Goal: Task Accomplishment & Management: Use online tool/utility

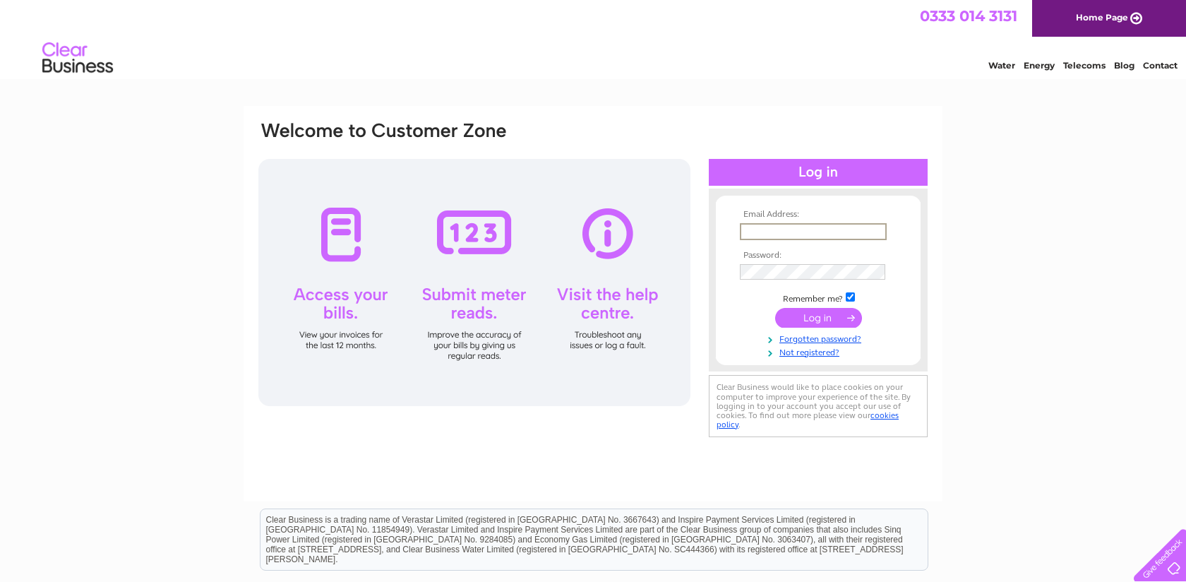
click at [851, 225] on input "text" at bounding box center [813, 231] width 147 height 17
type input "steve@robertgraham1874.com"
click at [825, 314] on input "submit" at bounding box center [818, 318] width 87 height 20
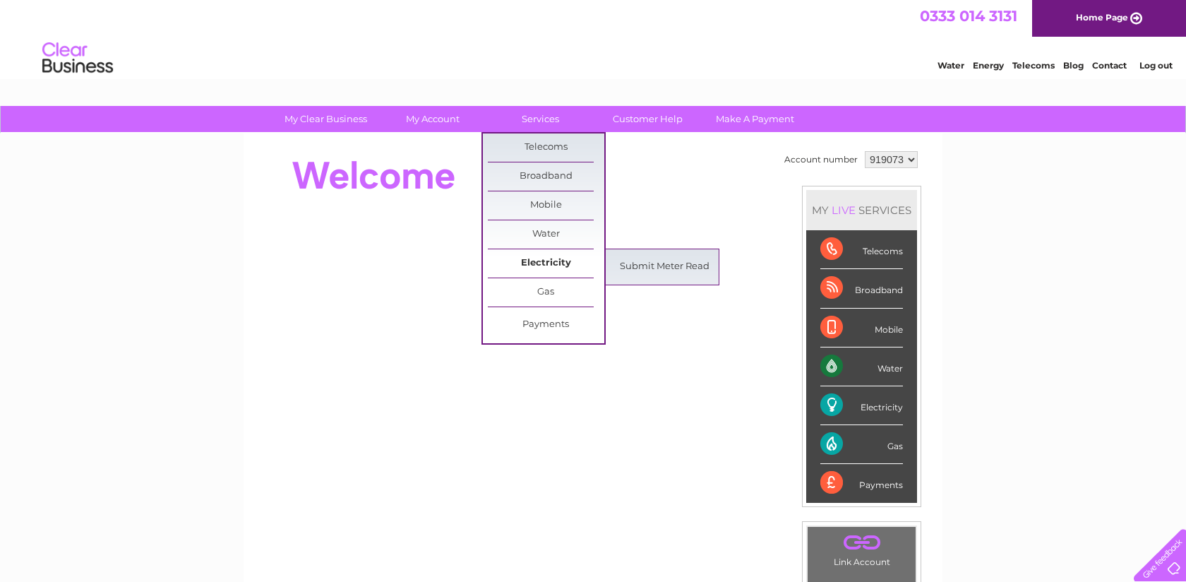
click at [550, 262] on link "Electricity" at bounding box center [546, 263] width 116 height 28
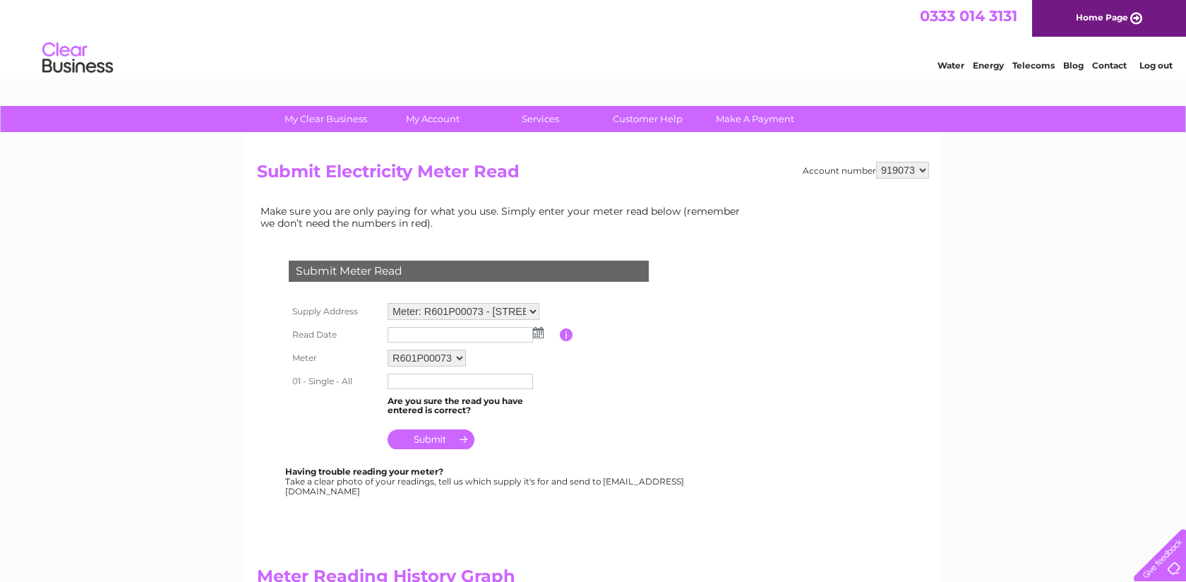
click at [523, 310] on select "Meter: R601P00073 - 111, West George Street, Glasgow, G2 2ND Meter: E12Z138818 …" at bounding box center [464, 311] width 152 height 17
select select "137618"
click at [388, 303] on select "Meter: R601P00073 - 111, West George Street, Glasgow, G2 2ND Meter: E12Z138818 …" at bounding box center [464, 312] width 152 height 18
click at [447, 339] on input "text" at bounding box center [460, 335] width 145 height 16
click at [538, 336] on img at bounding box center [538, 332] width 11 height 11
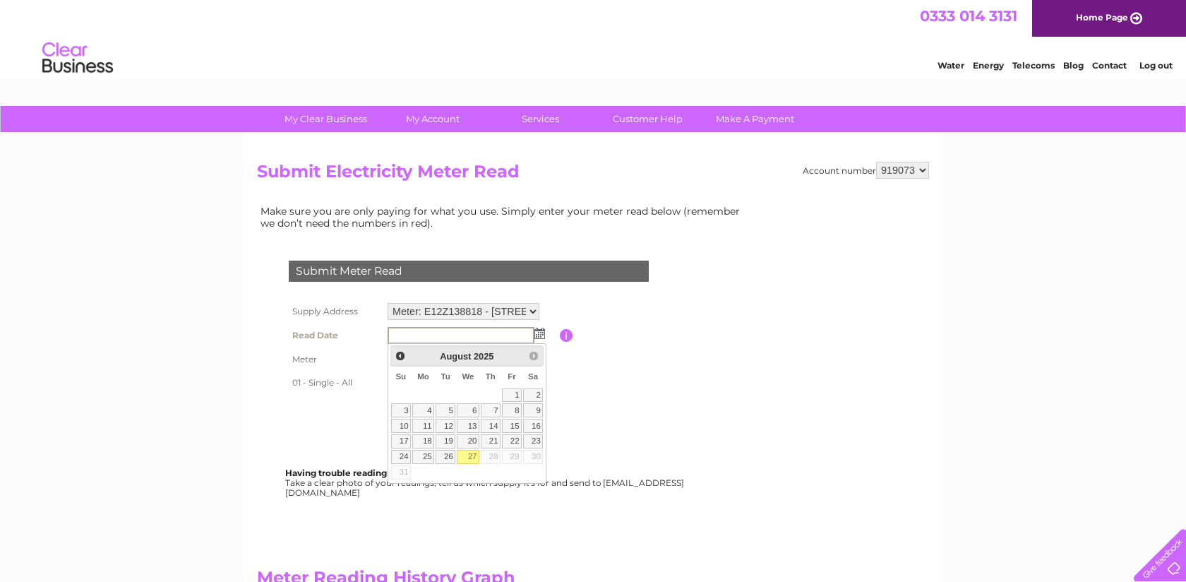
click at [467, 458] on link "27" at bounding box center [468, 457] width 23 height 14
type input "[DATE]"
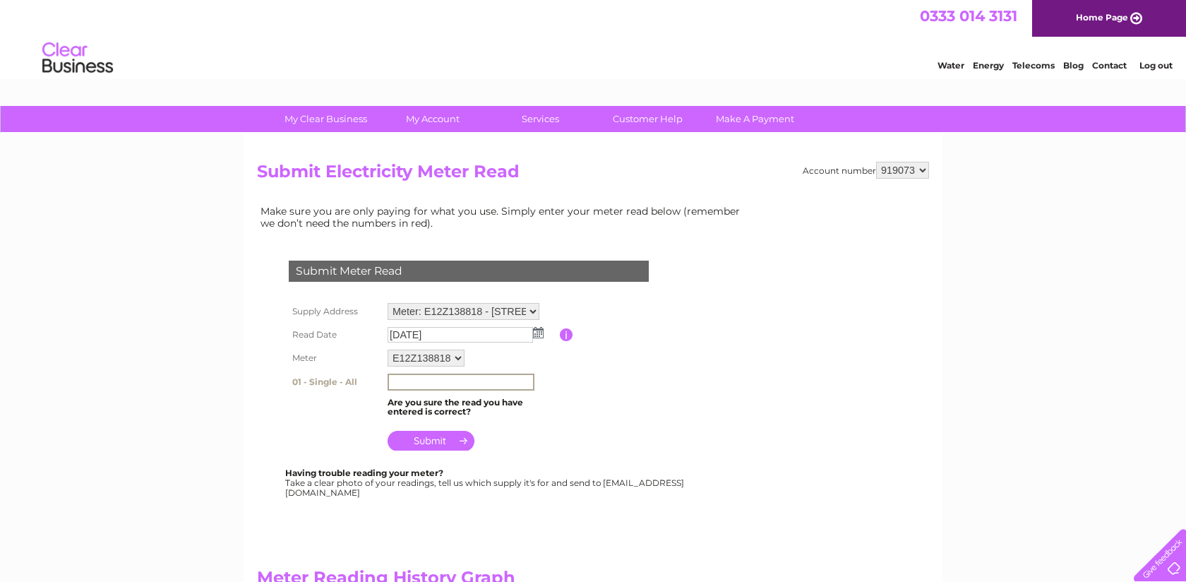
click at [424, 385] on input "text" at bounding box center [461, 381] width 147 height 17
type input "97671"
click at [607, 426] on table "Supply Address Meter: R601P00073 - 111, West George Street, Glasgow, G2 2ND Met…" at bounding box center [485, 376] width 401 height 155
click at [440, 441] on input "submit" at bounding box center [431, 439] width 87 height 20
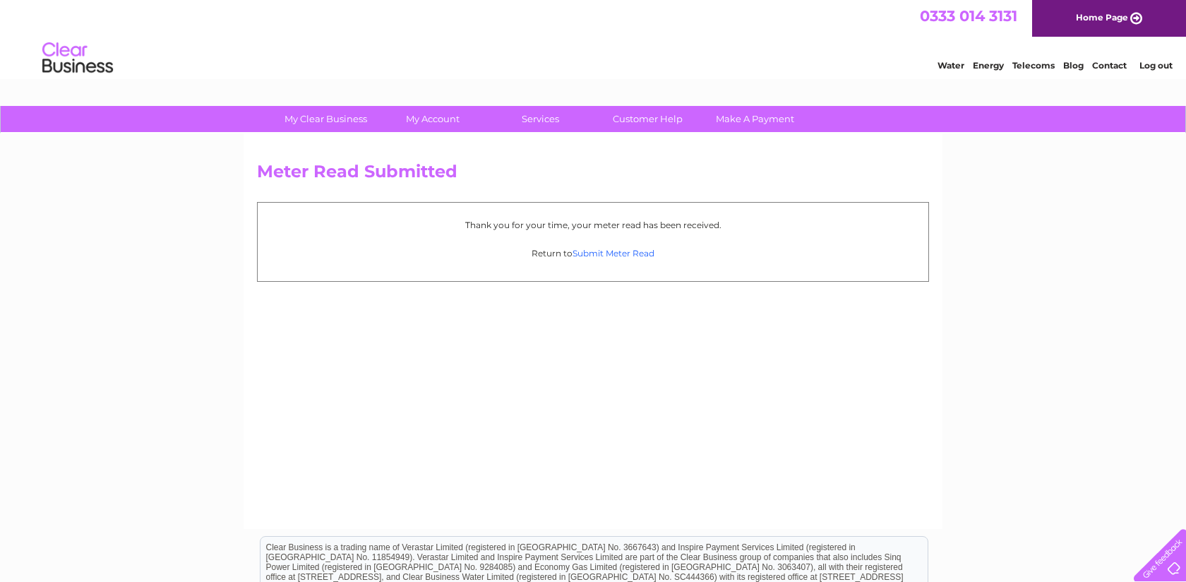
click at [633, 252] on link "Submit Meter Read" at bounding box center [614, 253] width 82 height 11
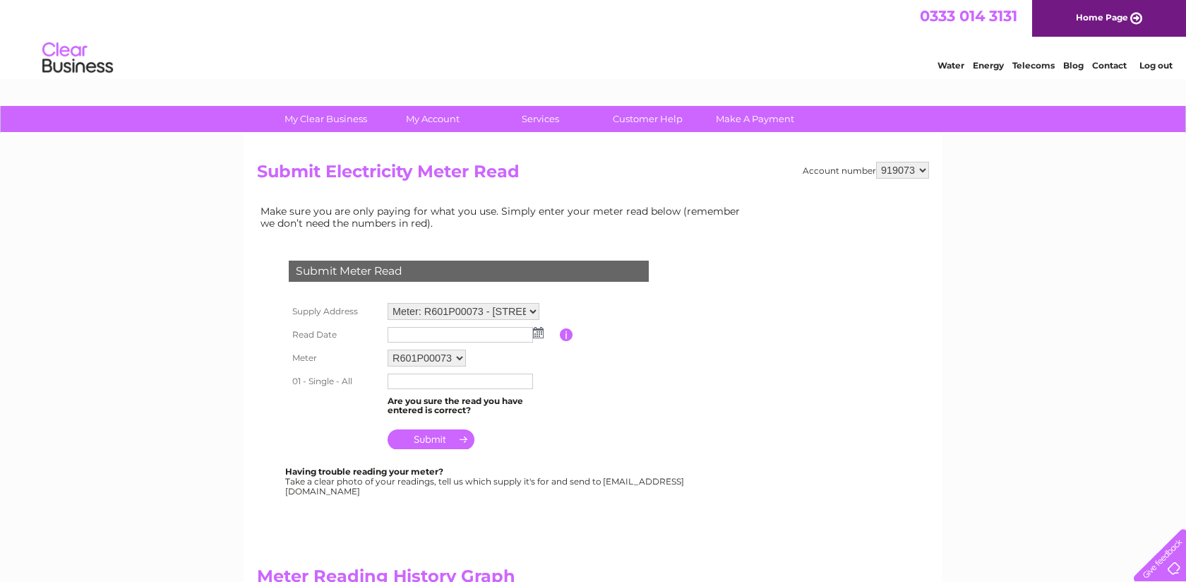
click at [534, 310] on select "Meter: R601P00073 - [STREET_ADDRESS][PERSON_NAME] 2ND Meter: E12Z138818 - [STRE…" at bounding box center [464, 311] width 152 height 17
select select "137619"
click at [388, 303] on select "Meter: R601P00073 - [STREET_ADDRESS][PERSON_NAME] 2ND Meter: E12Z138818 - [STRE…" at bounding box center [464, 312] width 152 height 18
click at [484, 384] on input "text" at bounding box center [460, 383] width 145 height 16
click at [484, 384] on input "text" at bounding box center [461, 381] width 147 height 17
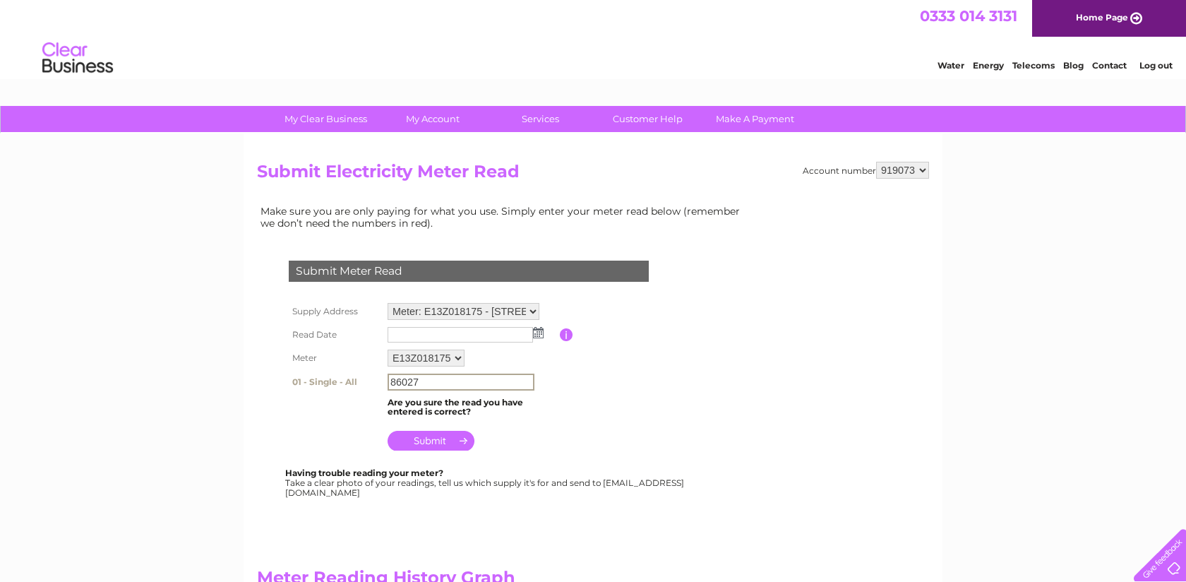
type input "86027"
click at [566, 404] on table "Supply Address Meter: R601P00073 - 111, West George Street, Glasgow, G2 2ND Met…" at bounding box center [485, 376] width 401 height 155
click at [419, 438] on input "submit" at bounding box center [431, 439] width 87 height 20
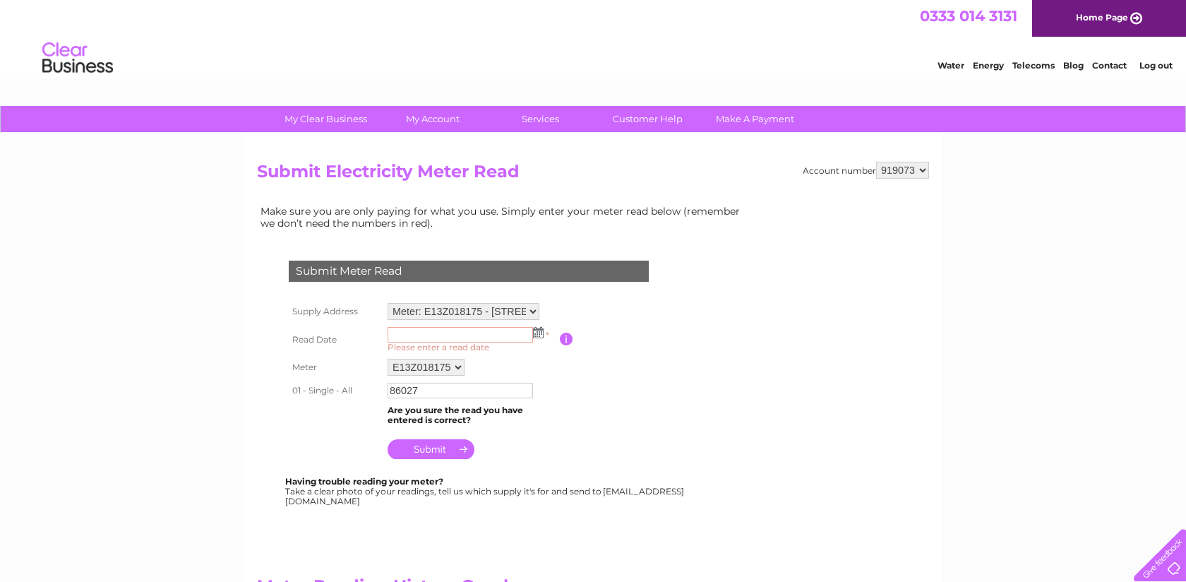
click at [532, 330] on input "text" at bounding box center [460, 335] width 145 height 16
click at [542, 334] on img at bounding box center [539, 333] width 11 height 11
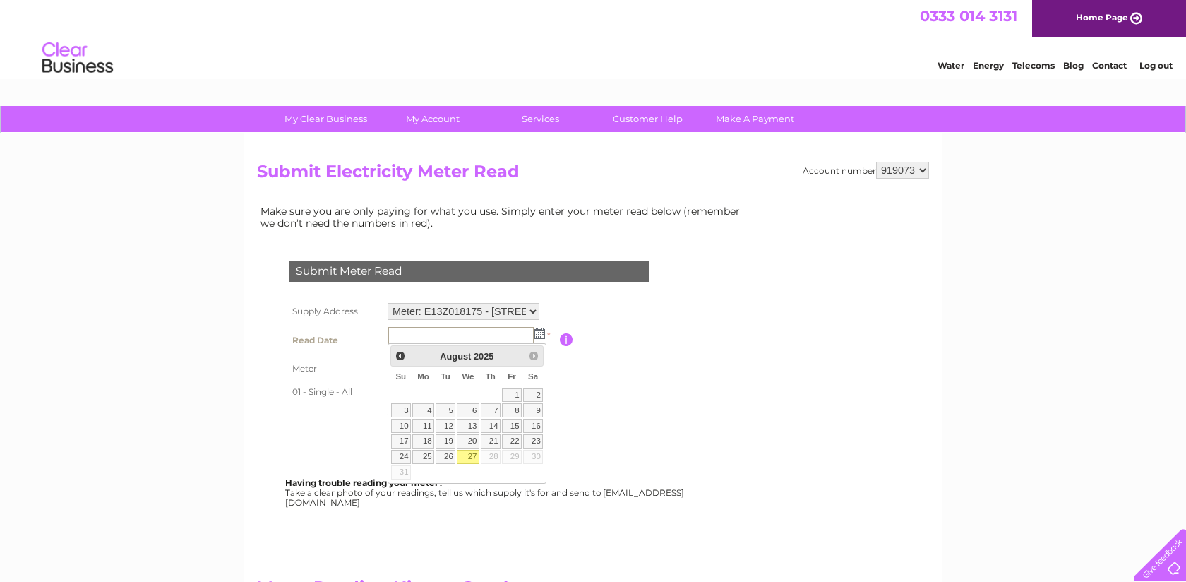
click at [471, 456] on link "27" at bounding box center [468, 457] width 23 height 14
type input "2025/08/27"
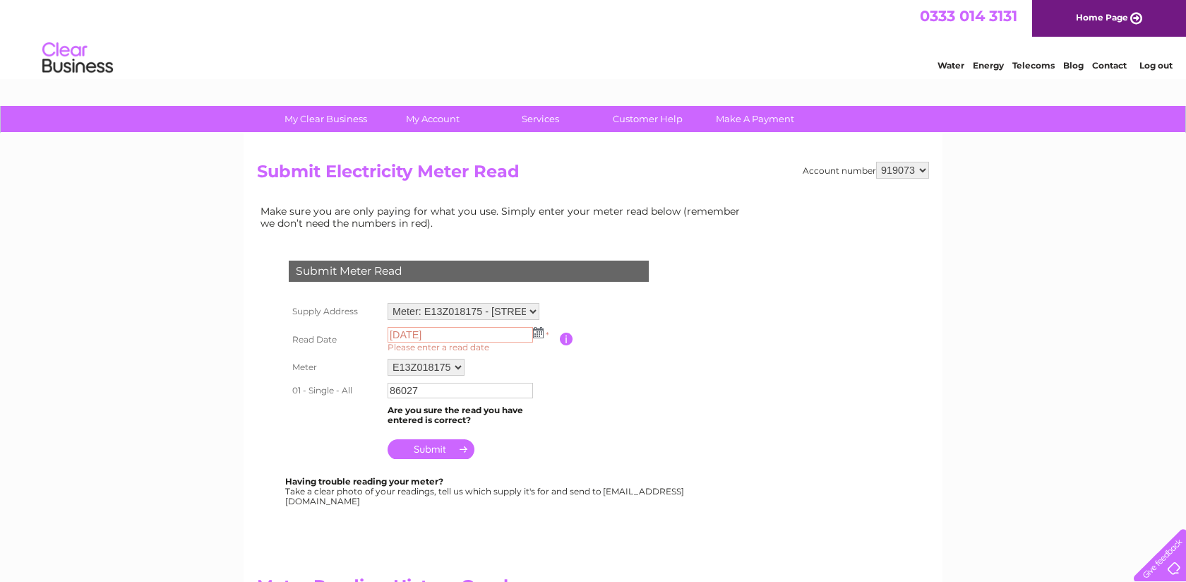
click at [438, 450] on input "submit" at bounding box center [431, 449] width 87 height 20
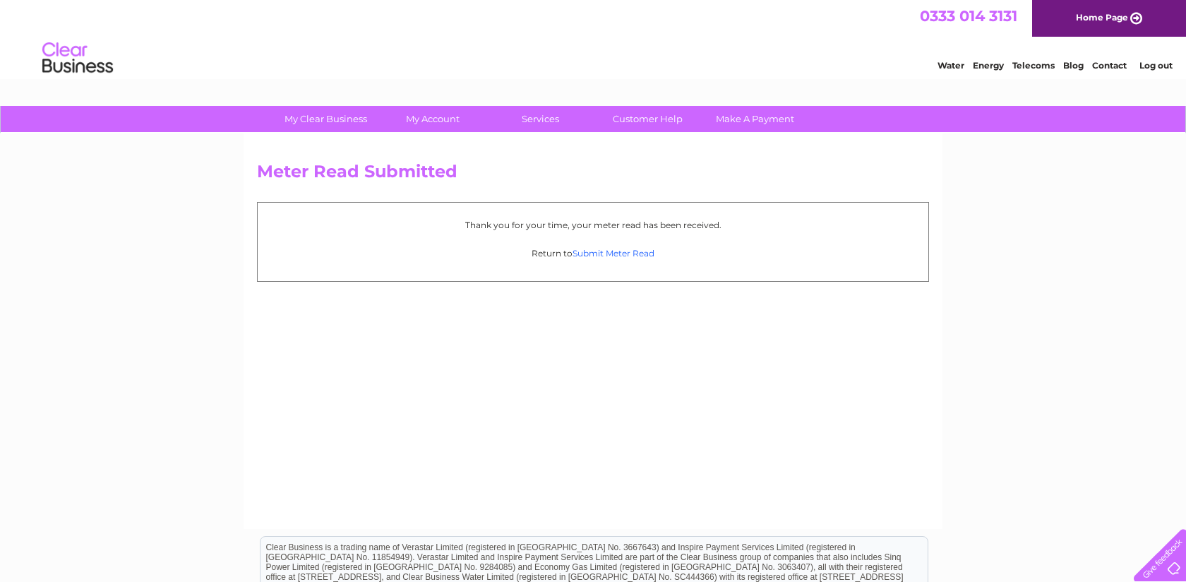
click at [614, 253] on link "Submit Meter Read" at bounding box center [614, 253] width 82 height 11
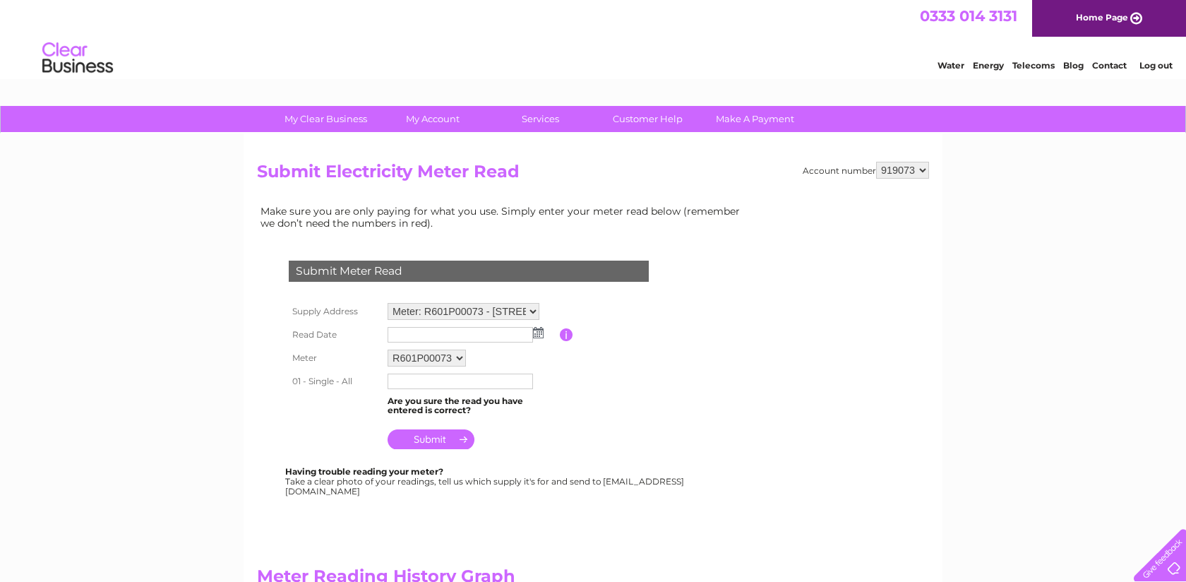
click at [469, 335] on input "text" at bounding box center [460, 335] width 145 height 16
click at [540, 336] on img at bounding box center [538, 332] width 11 height 11
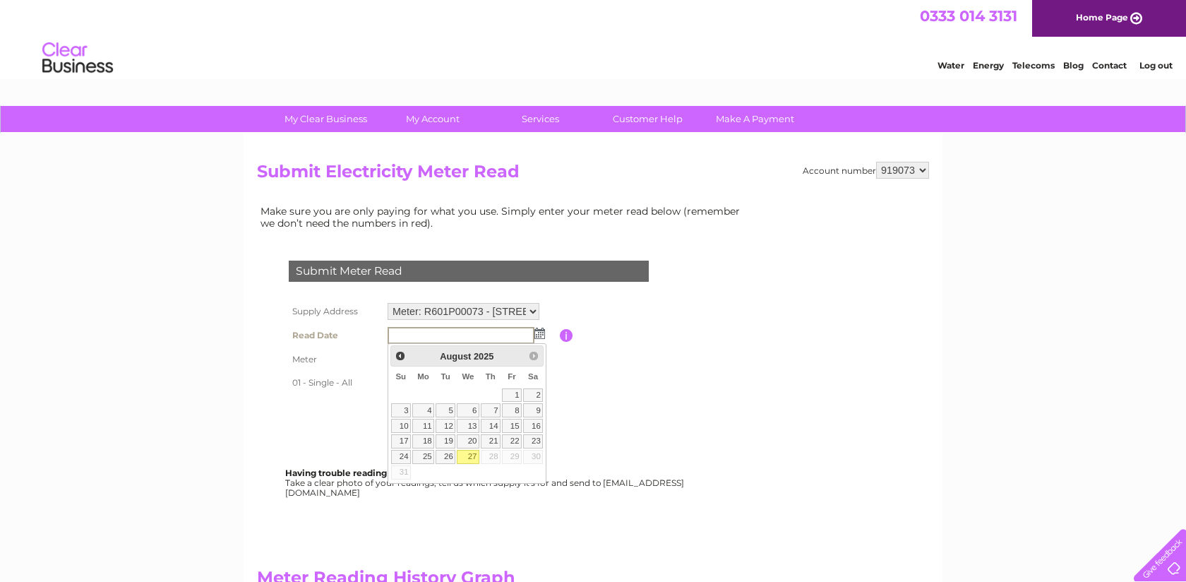
click at [473, 457] on link "27" at bounding box center [468, 457] width 23 height 14
type input "2025/08/27"
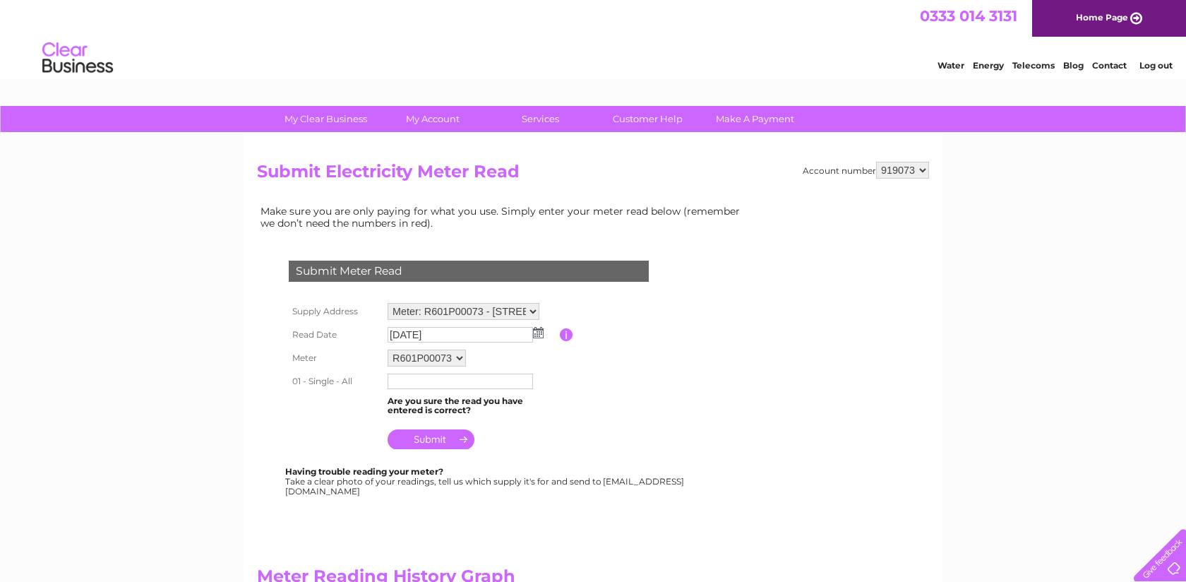
click at [429, 384] on input "text" at bounding box center [460, 381] width 145 height 16
type input "569822"
click at [566, 412] on table "Supply Address Meter: R601P00073 - 111, West George Street, Glasgow, G2 2ND Met…" at bounding box center [485, 376] width 401 height 155
click at [452, 436] on input "submit" at bounding box center [431, 439] width 87 height 20
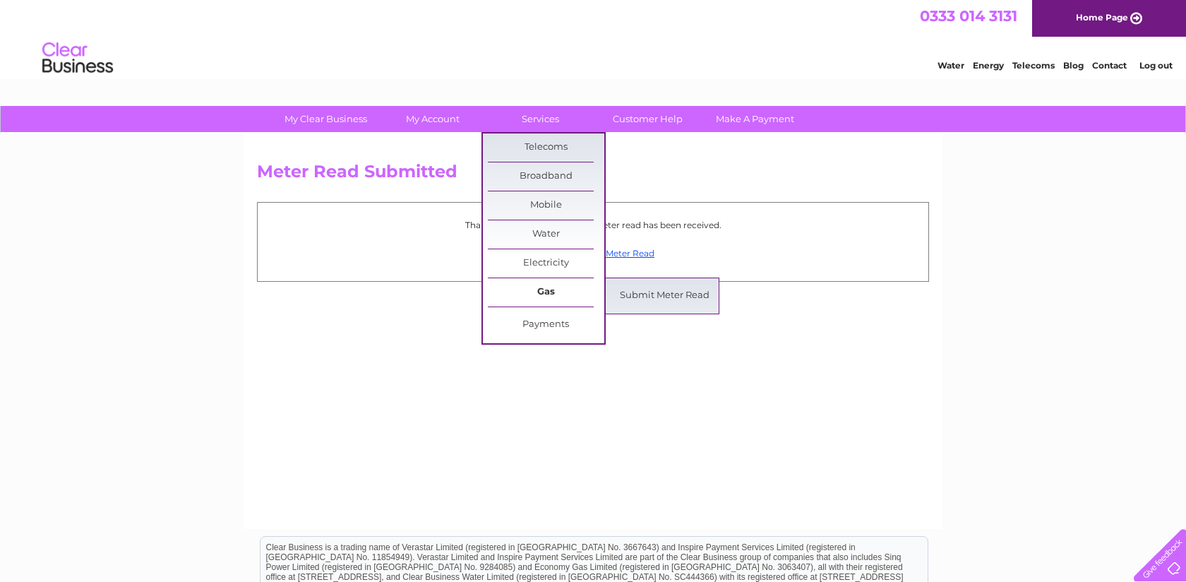
click at [548, 293] on link "Gas" at bounding box center [546, 292] width 116 height 28
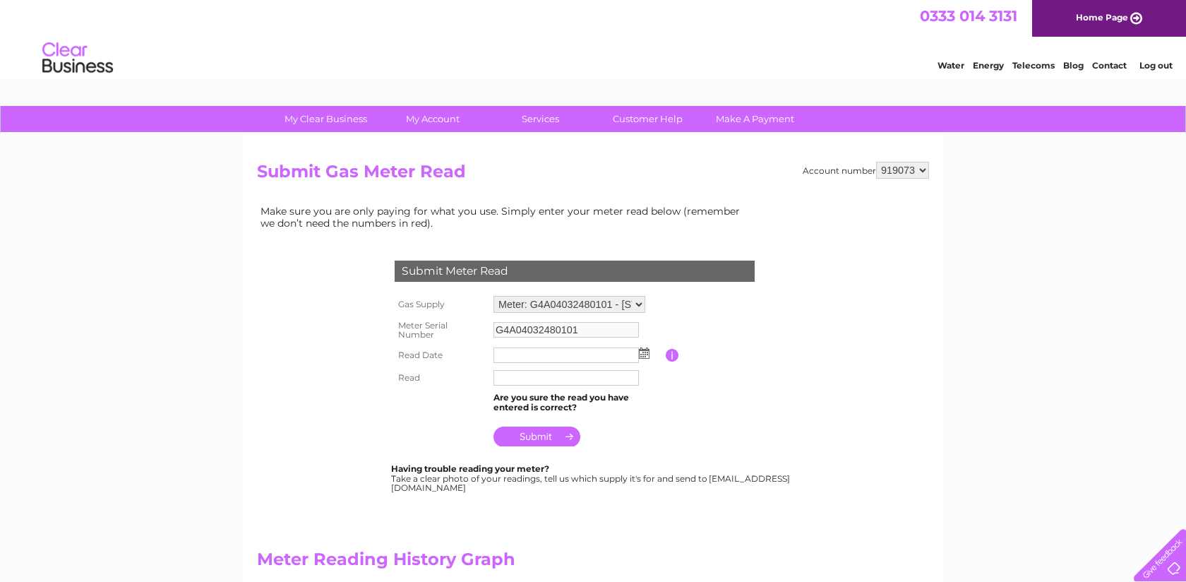
click at [642, 354] on img at bounding box center [644, 352] width 11 height 11
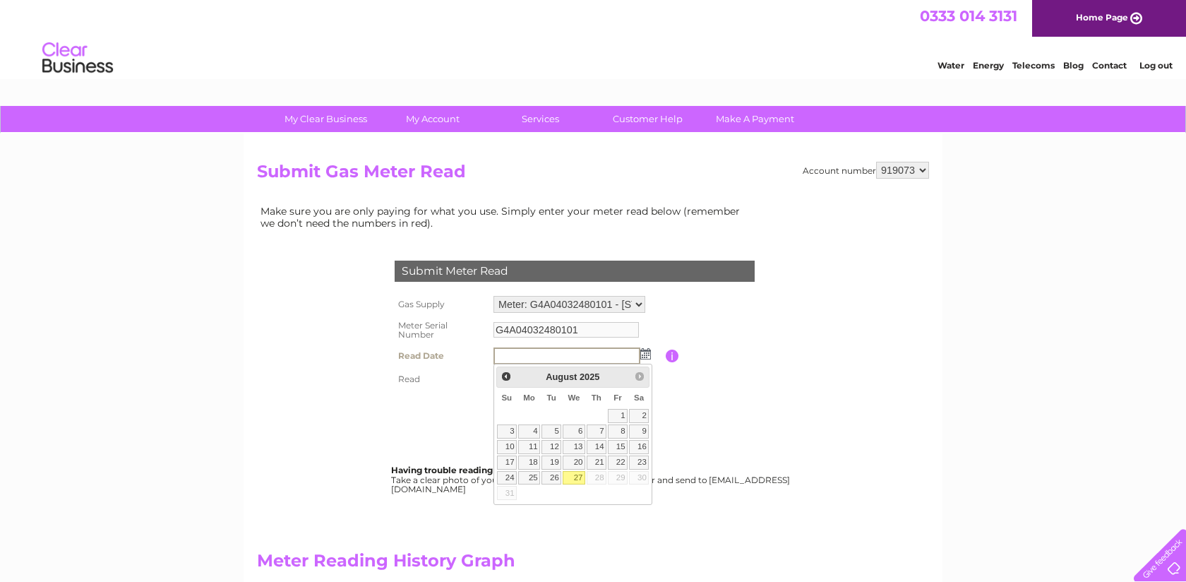
click at [578, 478] on link "27" at bounding box center [574, 478] width 23 height 14
type input "2025/08/27"
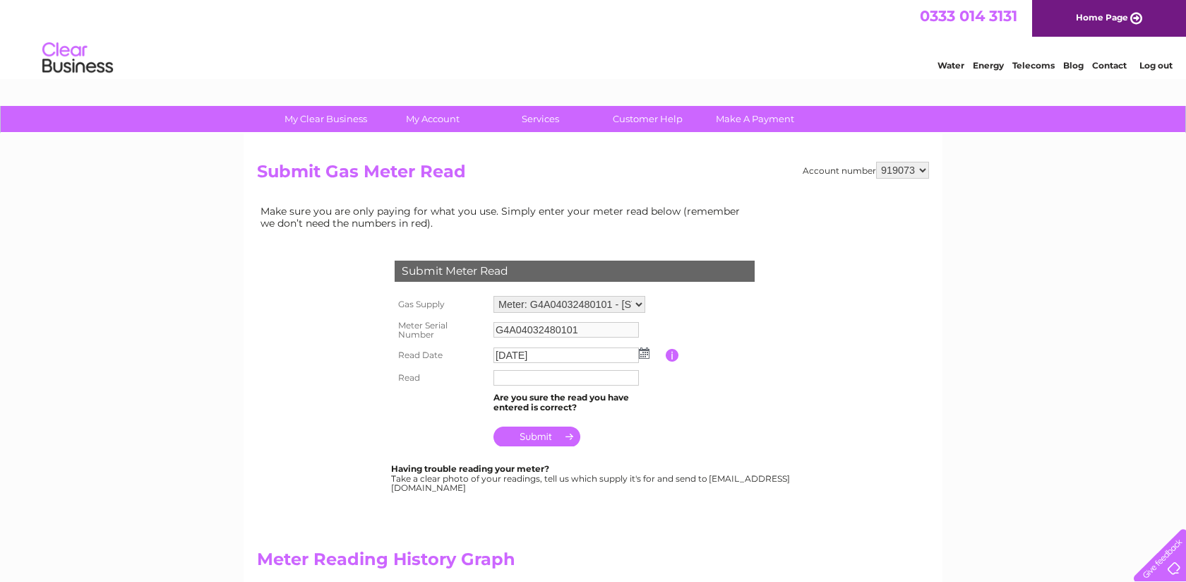
click at [529, 377] on input "text" at bounding box center [566, 378] width 145 height 16
type input "3"
type input "40000"
click at [674, 414] on table "Gas Supply Meter: G4A04032480101 - 111, West George Street, Glasgow, G2 2ND Met…" at bounding box center [591, 371] width 401 height 159
click at [541, 438] on input "submit" at bounding box center [537, 436] width 87 height 20
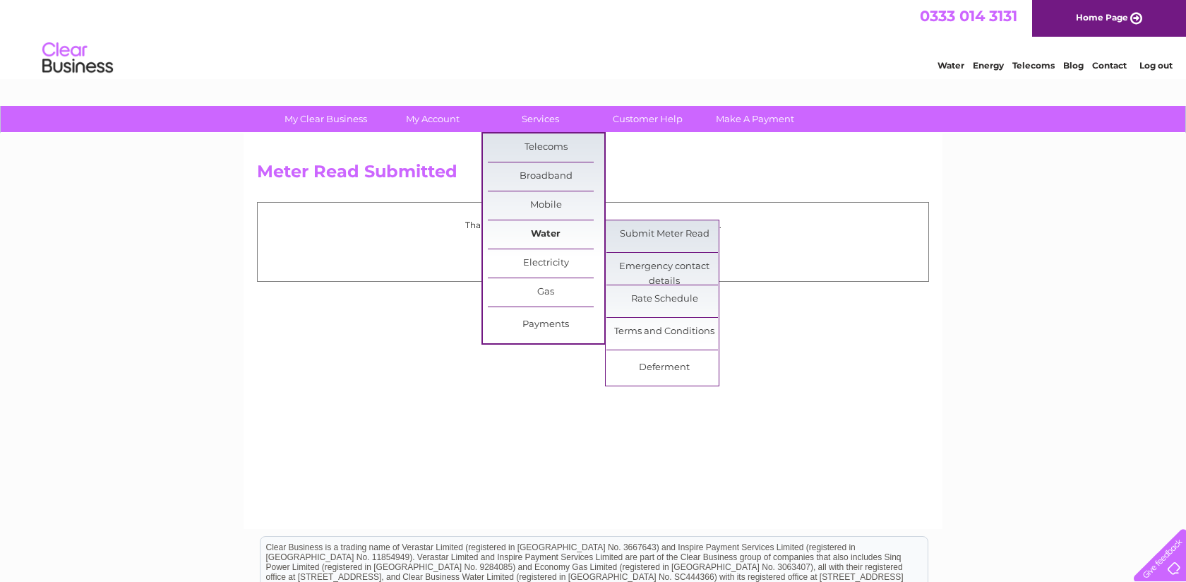
click at [540, 232] on link "Water" at bounding box center [546, 234] width 116 height 28
click at [550, 234] on link "Water" at bounding box center [546, 234] width 116 height 28
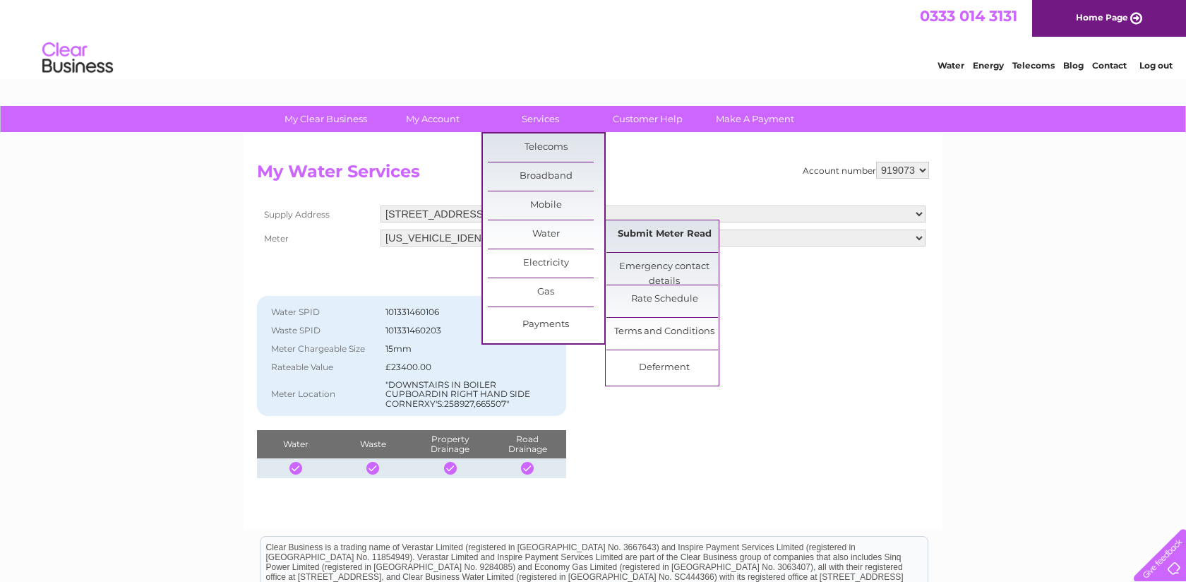
click at [640, 238] on link "Submit Meter Read" at bounding box center [664, 234] width 116 height 28
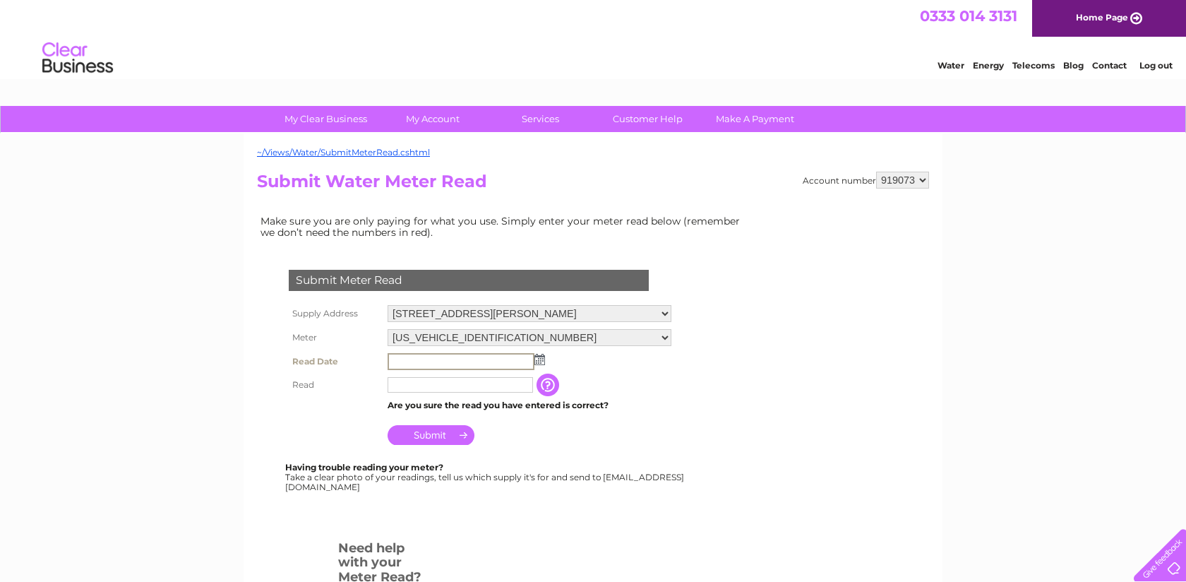
click at [506, 361] on input "text" at bounding box center [461, 361] width 147 height 17
click at [541, 362] on img at bounding box center [538, 358] width 11 height 11
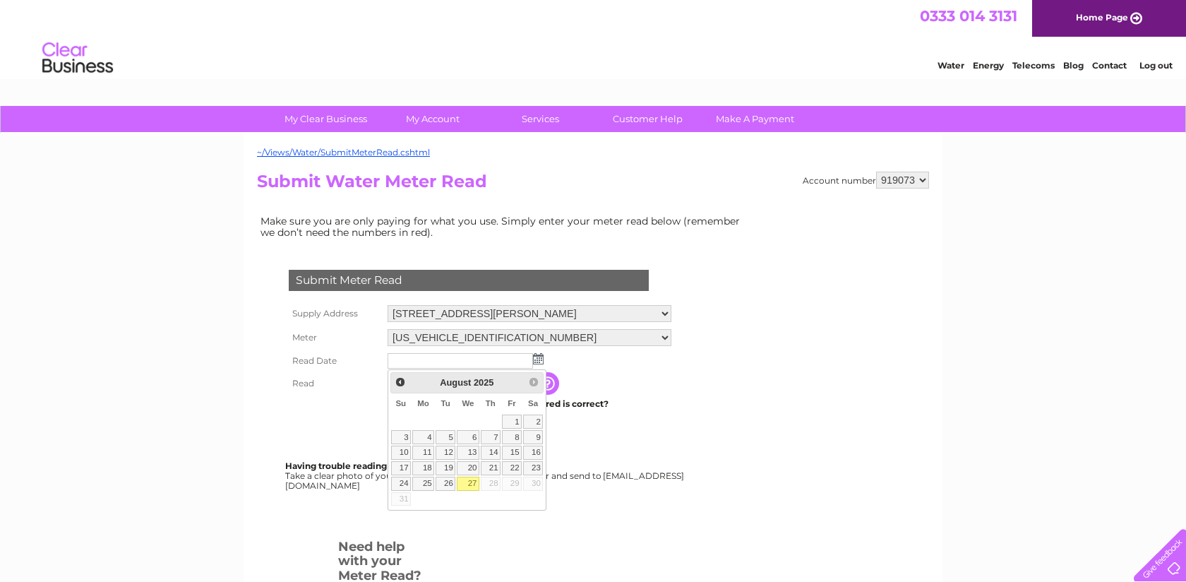
click at [473, 484] on link "27" at bounding box center [468, 484] width 23 height 14
type input "2025/08/27"
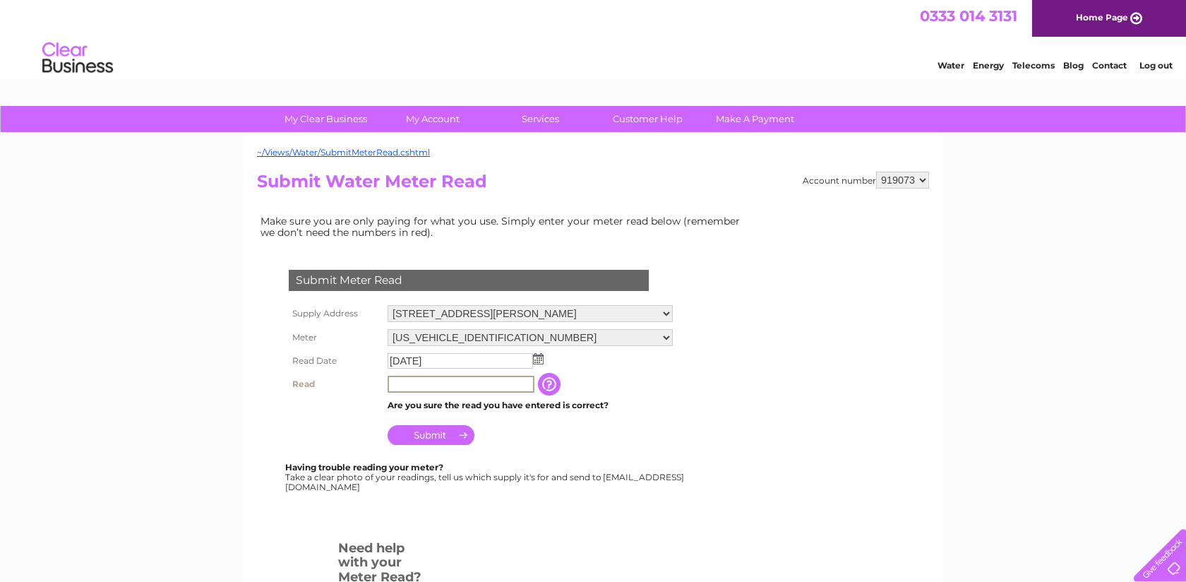
click at [458, 385] on input "text" at bounding box center [461, 384] width 147 height 17
type input "341"
click at [621, 431] on td "Submit" at bounding box center [530, 431] width 292 height 34
click at [549, 383] on input "button" at bounding box center [549, 383] width 25 height 23
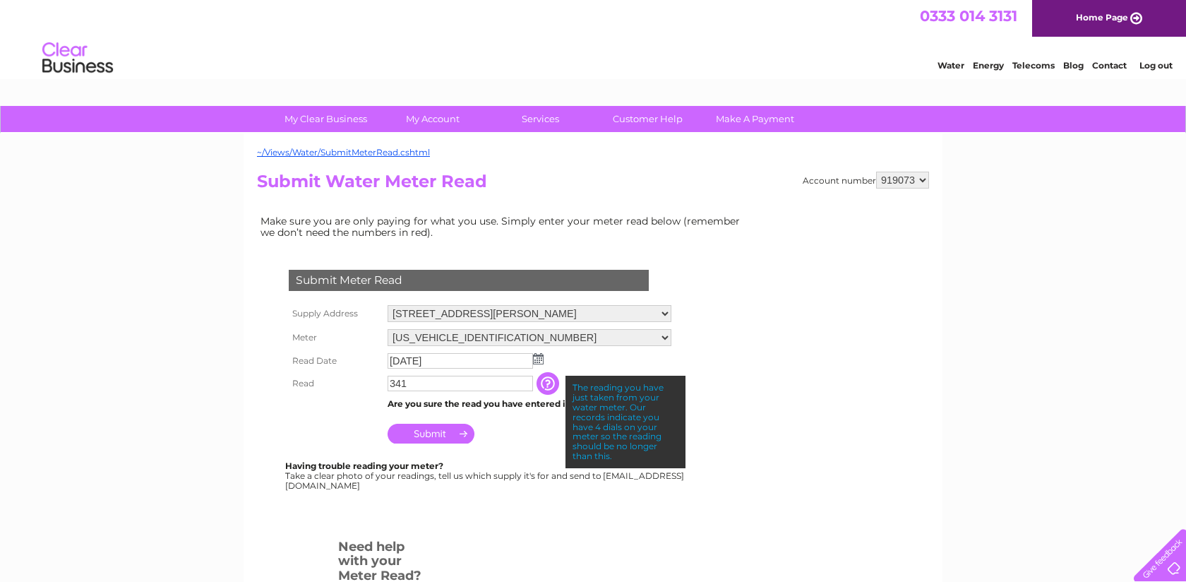
click at [438, 434] on input "Submit" at bounding box center [431, 434] width 87 height 20
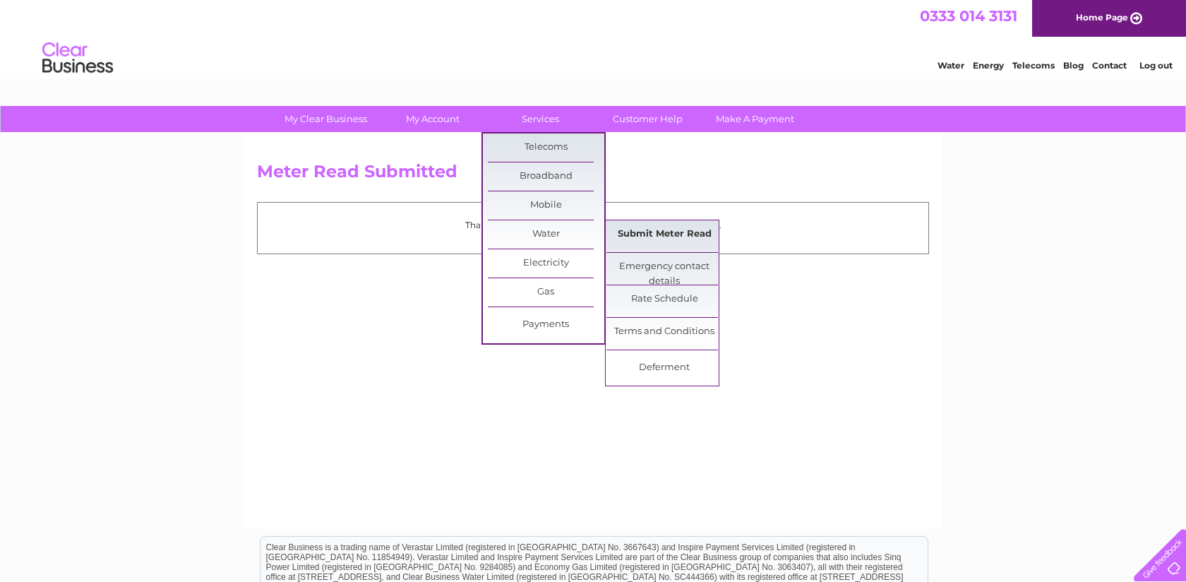
click at [652, 237] on link "Submit Meter Read" at bounding box center [664, 234] width 116 height 28
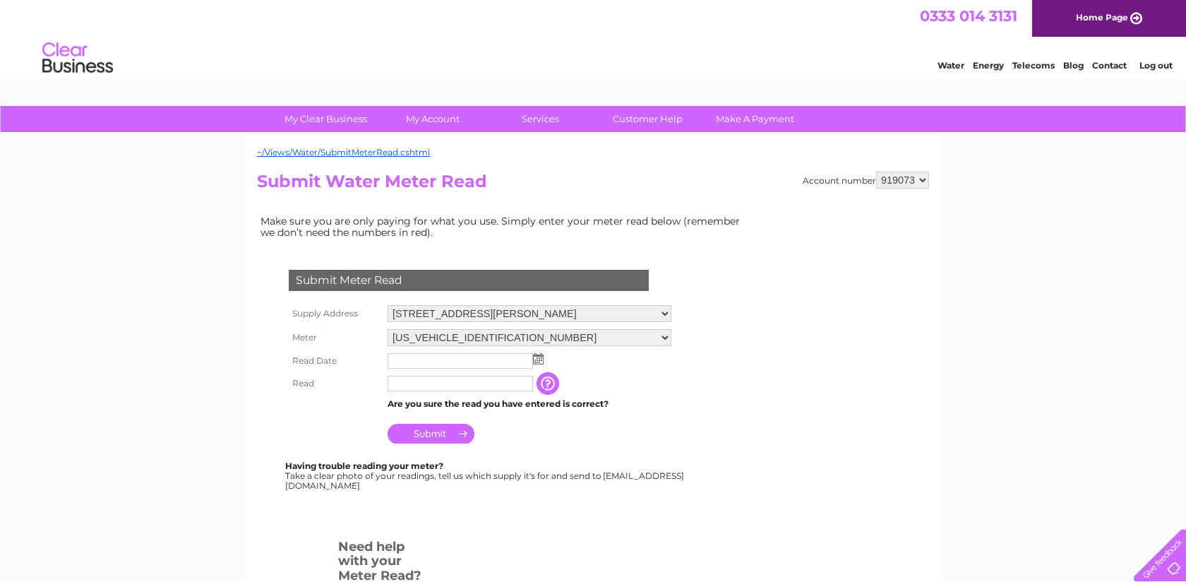
click at [585, 314] on select "[STREET_ADDRESS][GEOGRAPHIC_DATA][PERSON_NAME][STREET_ADDRESS]" at bounding box center [530, 313] width 284 height 17
select select "566411"
click at [388, 305] on select "[STREET_ADDRESS][GEOGRAPHIC_DATA][PERSON_NAME][STREET_ADDRESS]" at bounding box center [530, 314] width 284 height 18
click at [533, 361] on img at bounding box center [538, 358] width 11 height 11
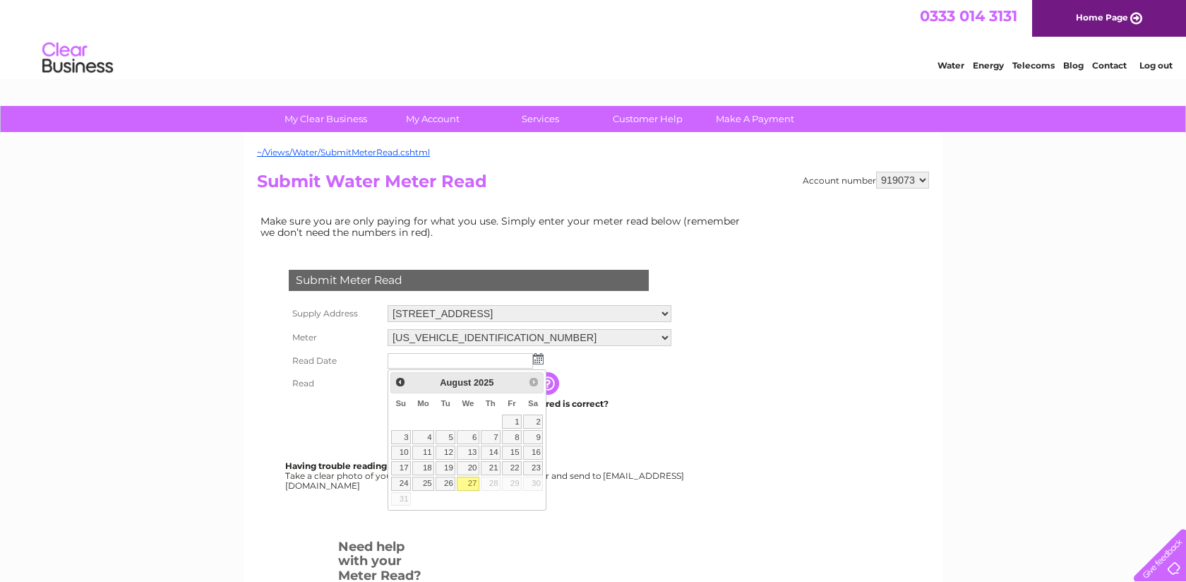
click at [472, 485] on link "27" at bounding box center [468, 484] width 23 height 14
type input "[DATE]"
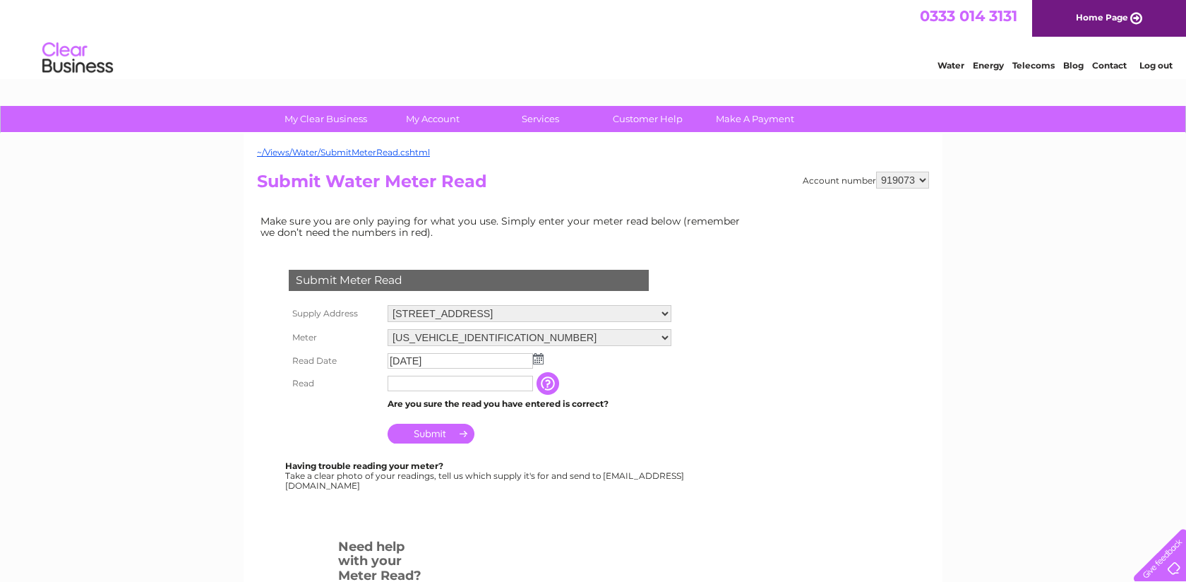
click at [465, 388] on input "text" at bounding box center [460, 384] width 145 height 16
click at [568, 438] on td "Submit" at bounding box center [529, 430] width 291 height 34
click at [550, 383] on input "button" at bounding box center [549, 383] width 25 height 23
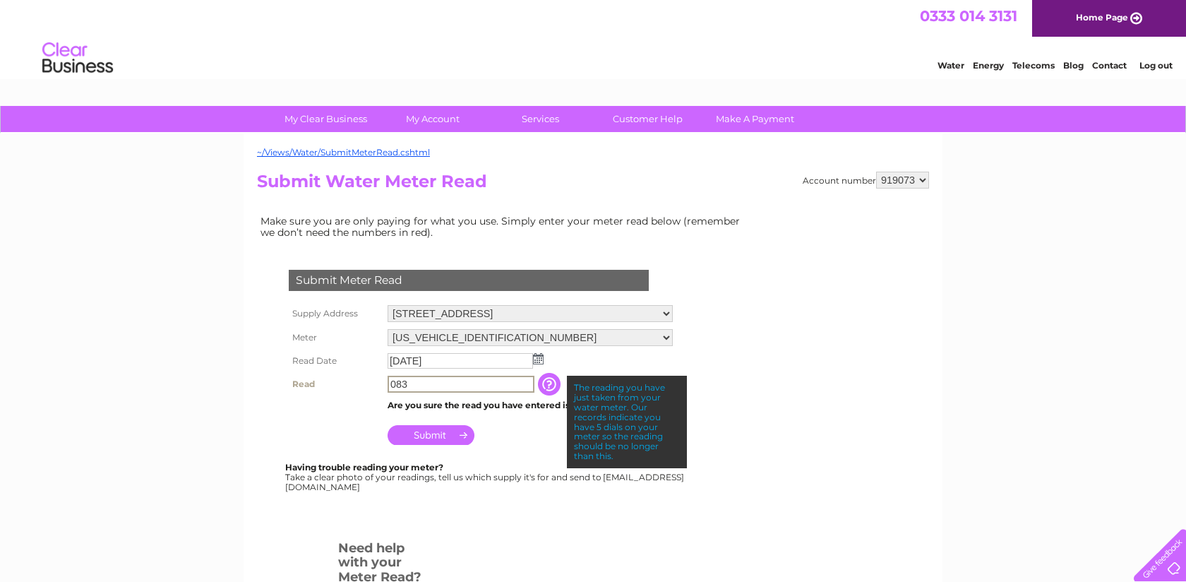
click at [395, 383] on input "083" at bounding box center [461, 384] width 147 height 17
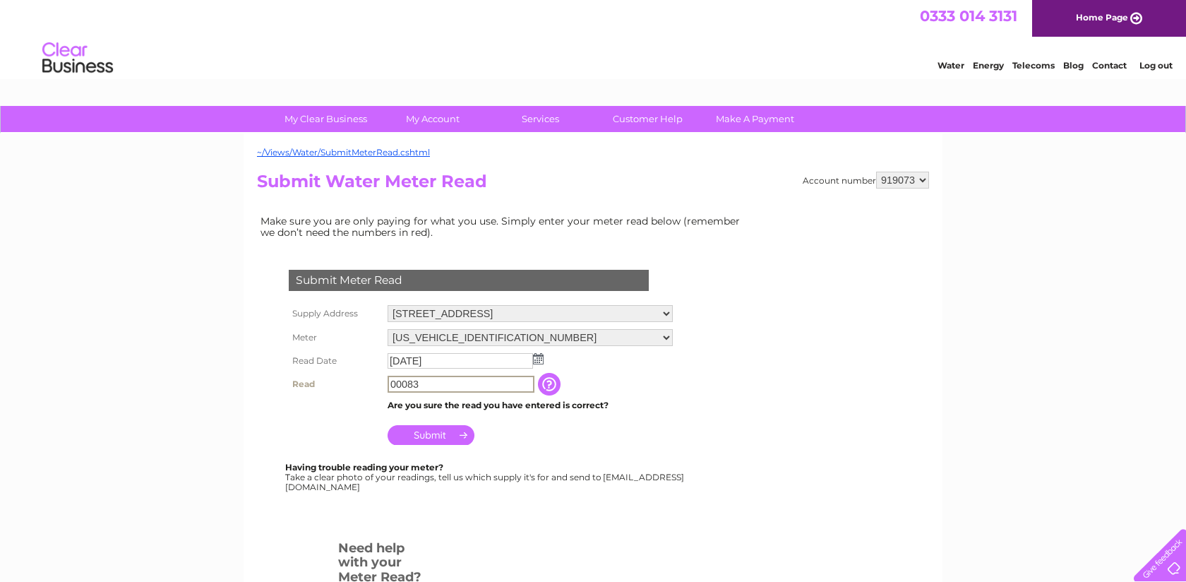
type input "00083"
click at [631, 383] on td "The reading you have just taken from your water meter. Our records indicate you…" at bounding box center [618, 383] width 113 height 23
click at [461, 432] on input "Submit" at bounding box center [431, 434] width 87 height 20
